Goal: Navigation & Orientation: Find specific page/section

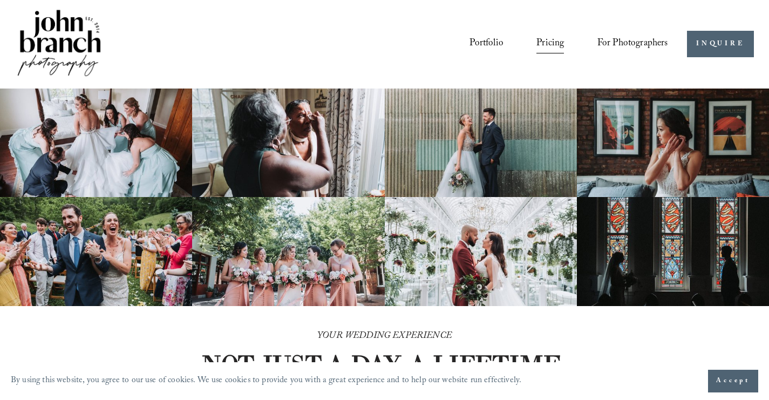
click at [479, 42] on link "Portfolio" at bounding box center [487, 44] width 34 height 21
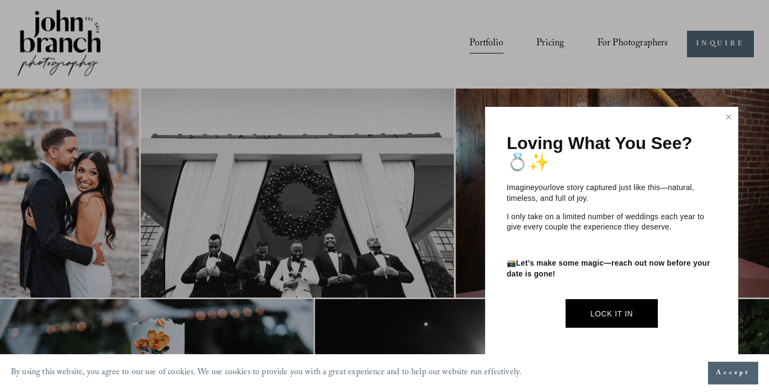
click at [43, 23] on div at bounding box center [384, 196] width 769 height 392
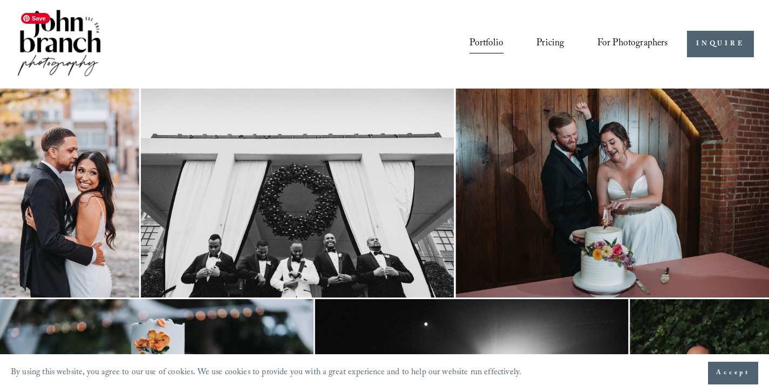
click at [59, 26] on img at bounding box center [59, 44] width 87 height 73
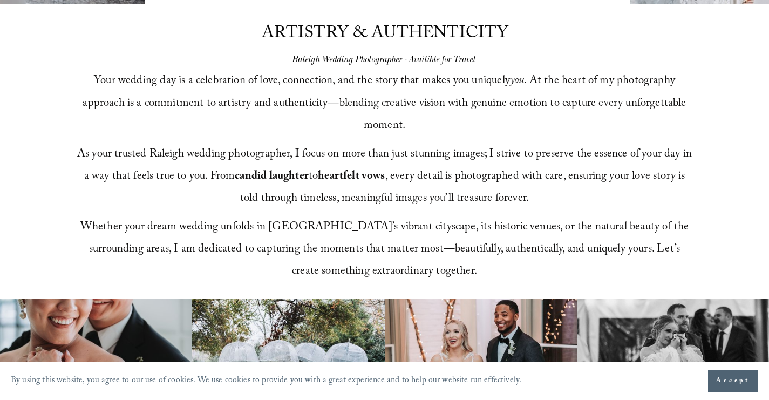
scroll to position [411, 0]
